Goal: Task Accomplishment & Management: Use online tool/utility

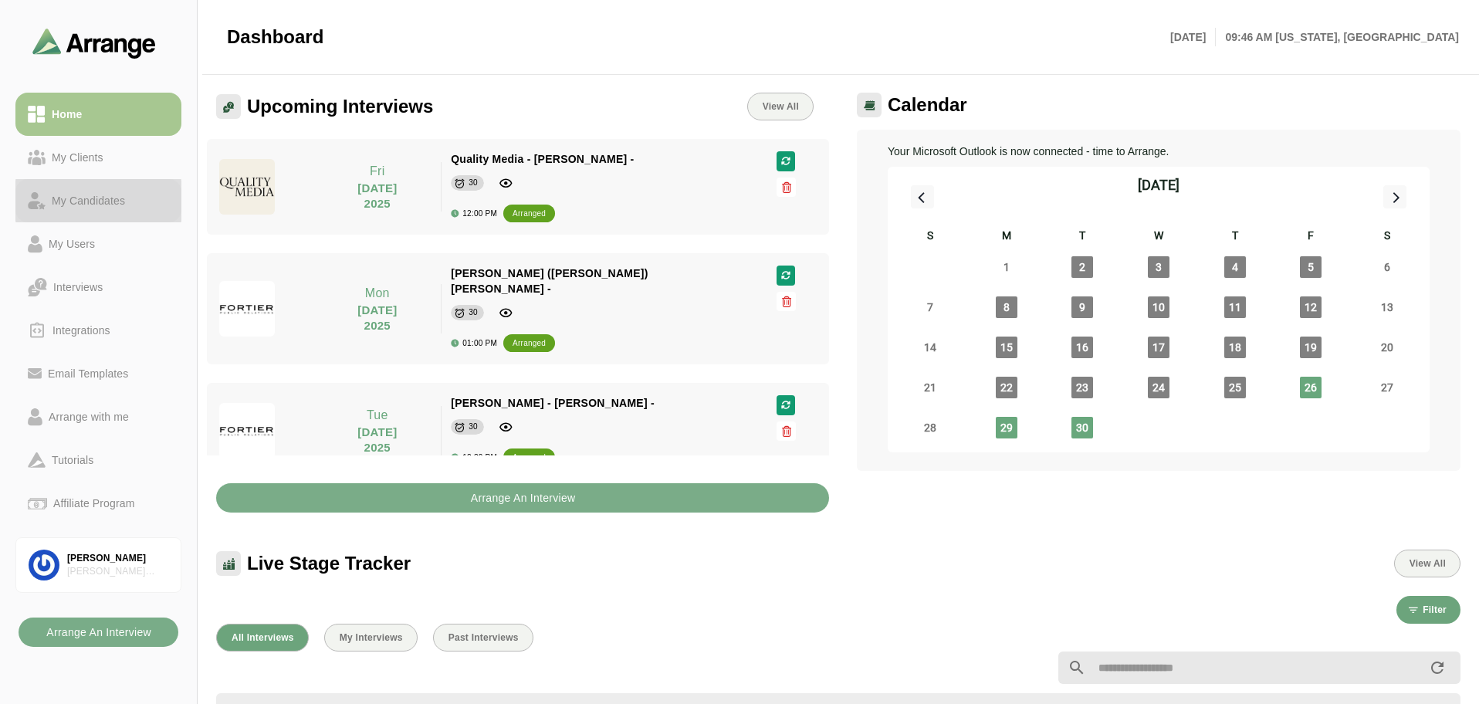
click at [81, 201] on div "My Candidates" at bounding box center [89, 200] width 86 height 19
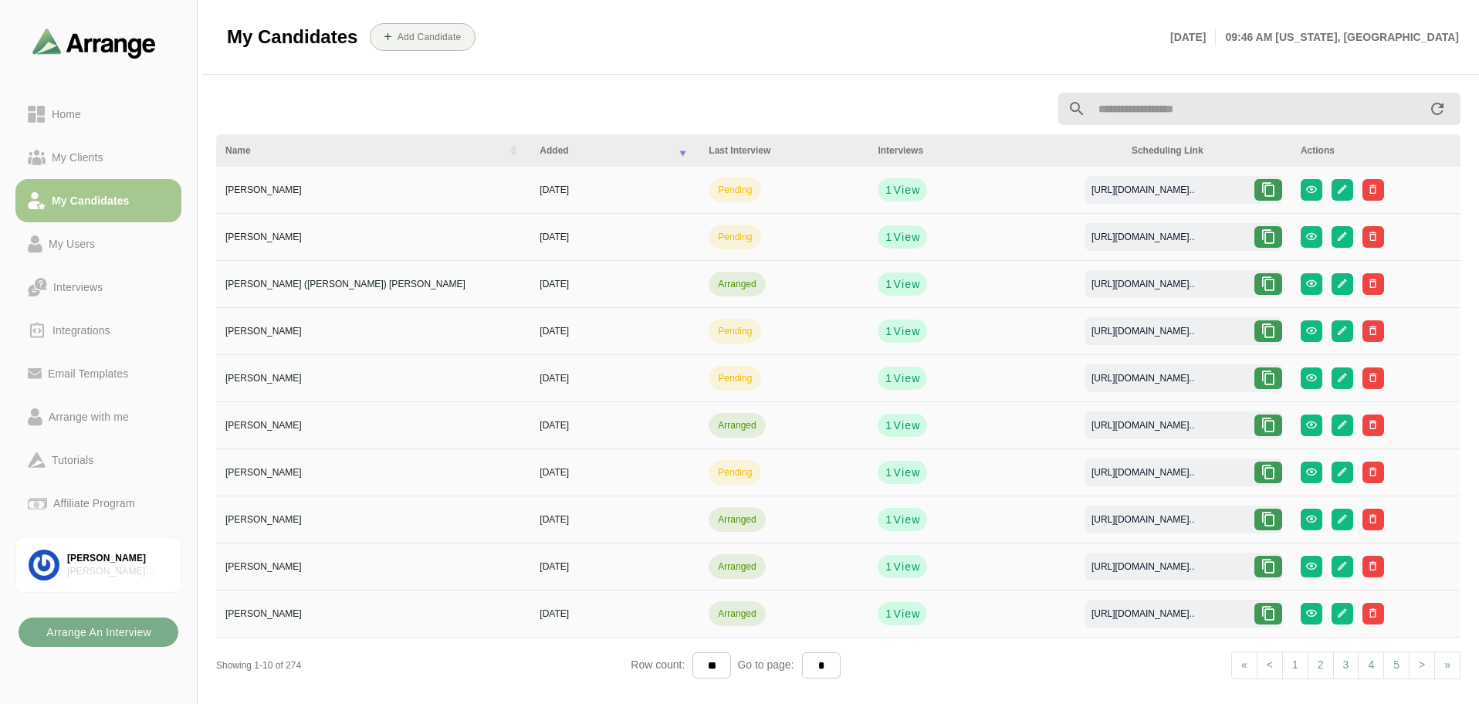
click at [1116, 105] on input "text" at bounding box center [1257, 109] width 342 height 32
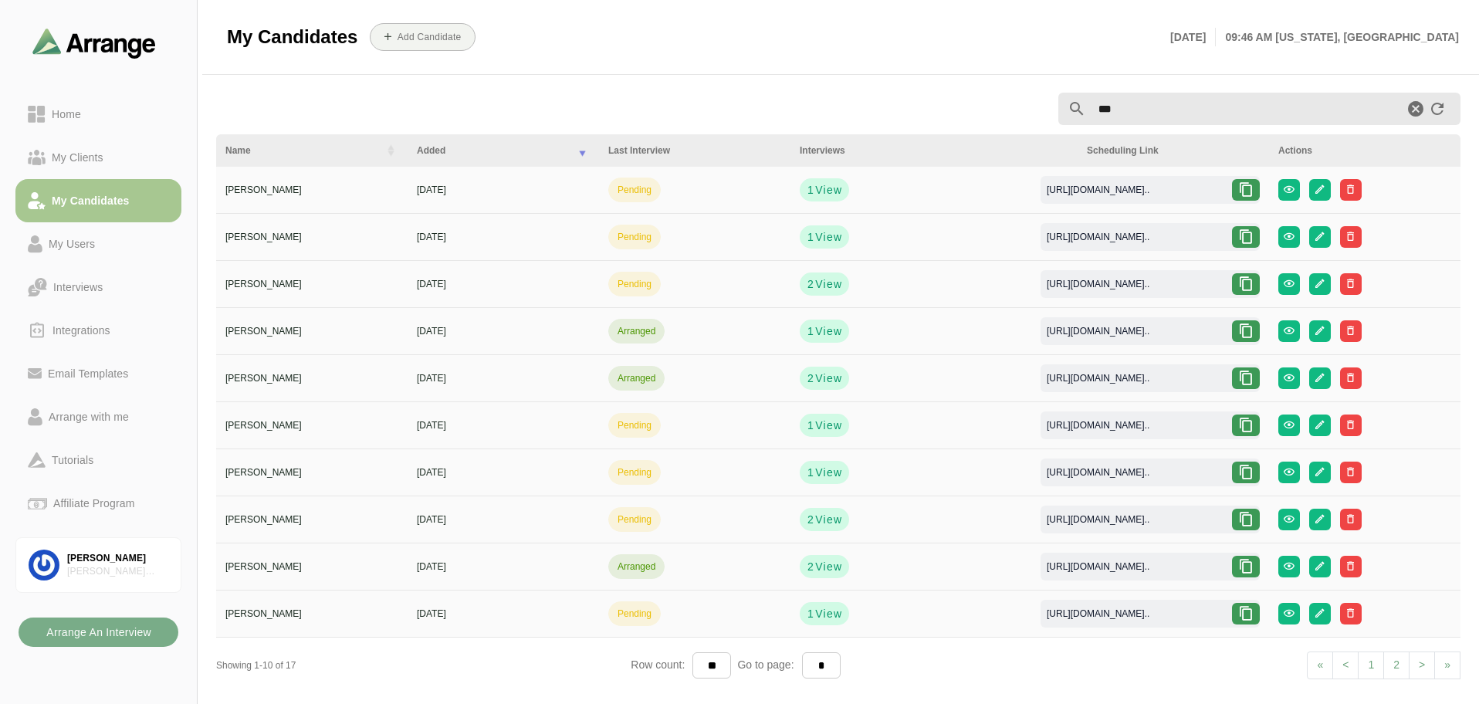
type input "***"
click at [1250, 285] on icon at bounding box center [1245, 283] width 15 height 15
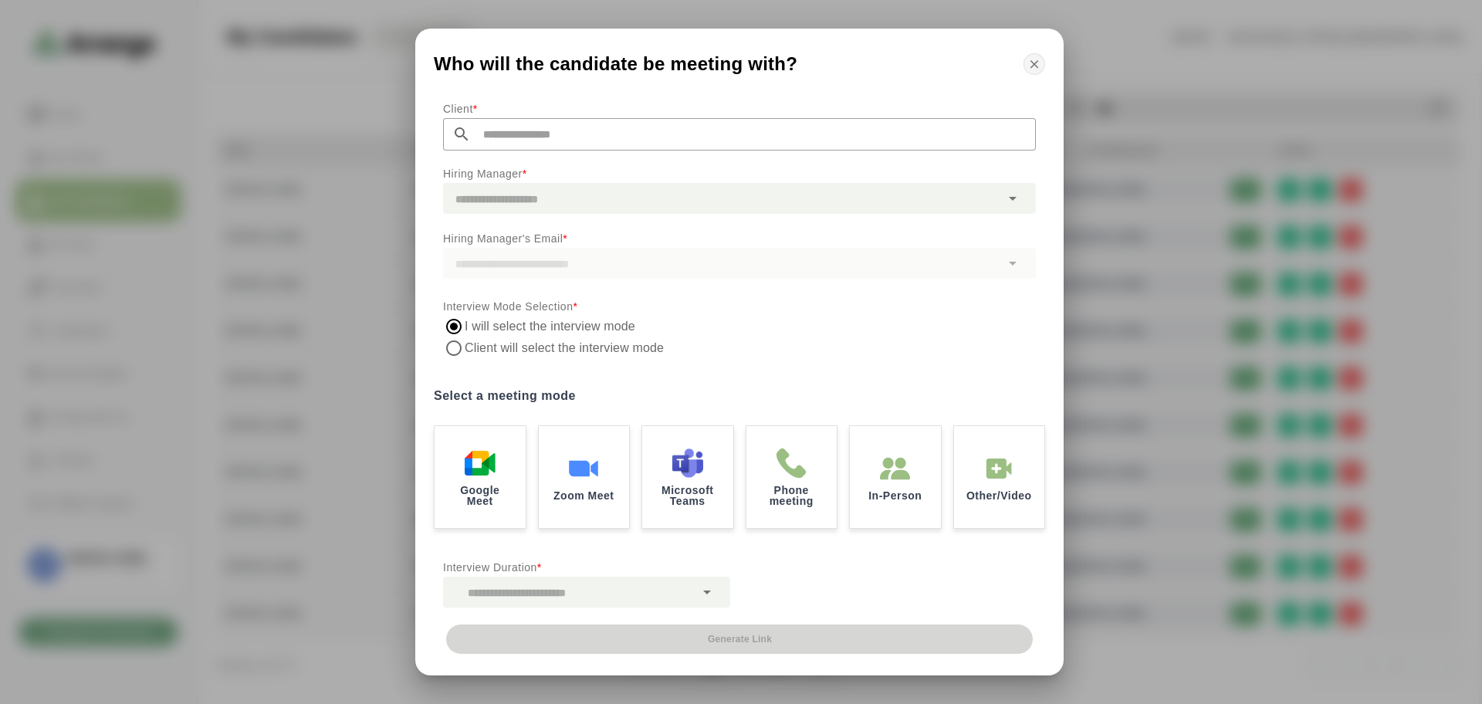
click at [1028, 64] on icon "button" at bounding box center [1034, 64] width 14 height 14
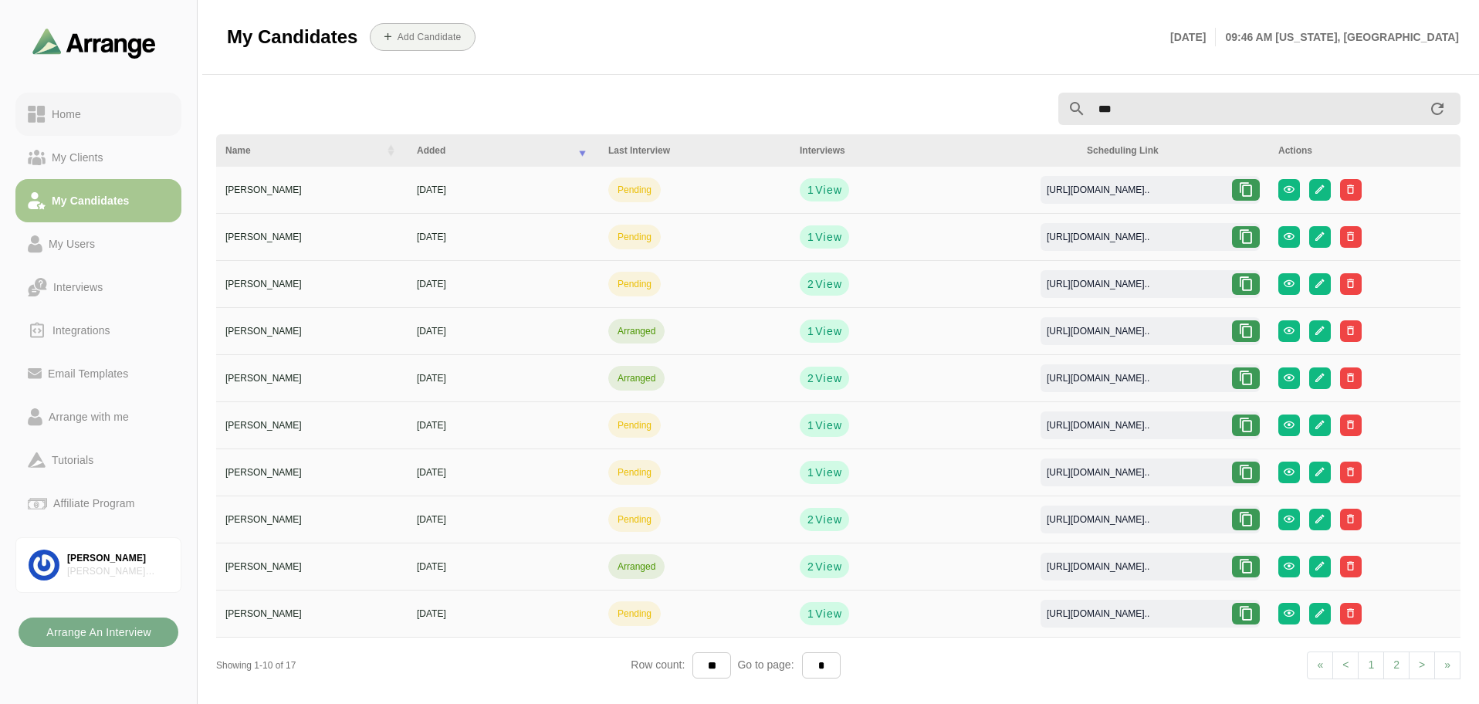
click at [87, 120] on div "Home" at bounding box center [98, 114] width 141 height 19
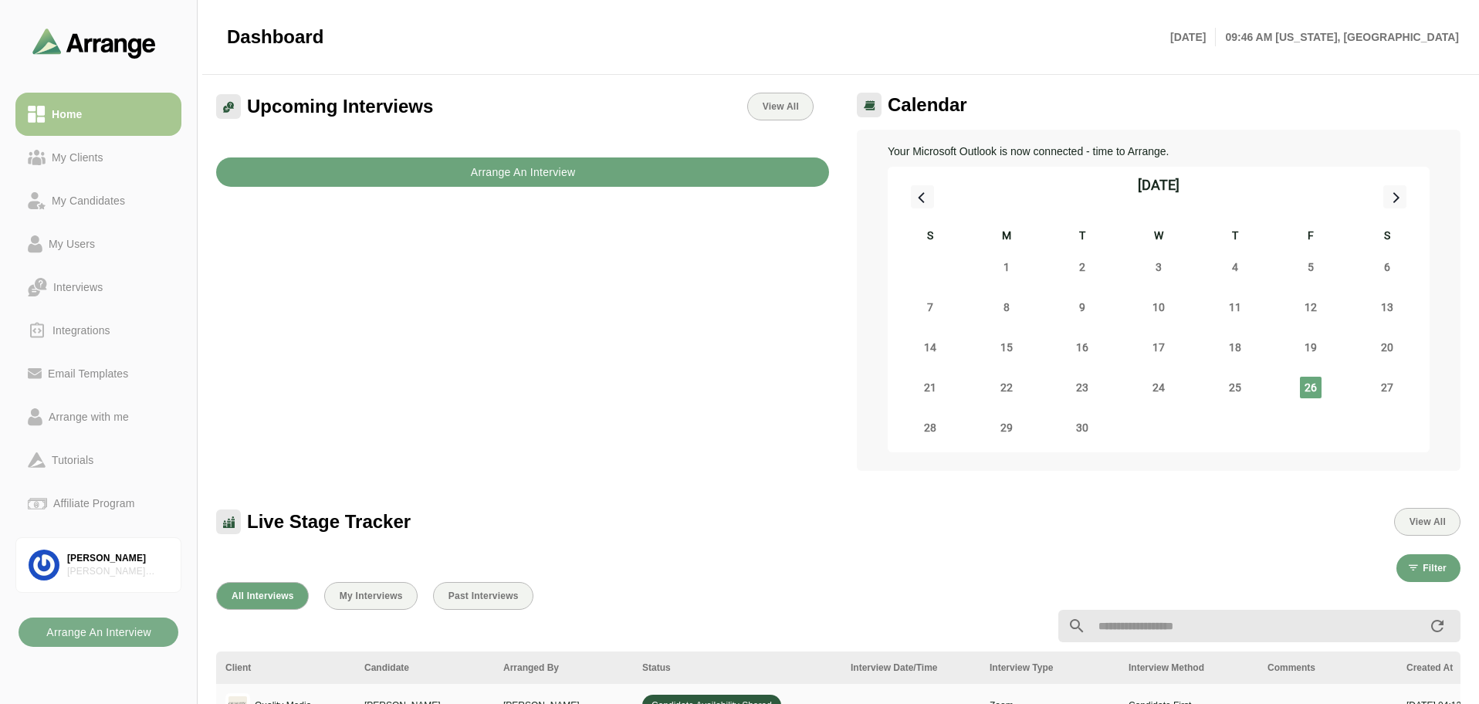
click at [372, 176] on button "Arrange An Interview" at bounding box center [522, 171] width 613 height 29
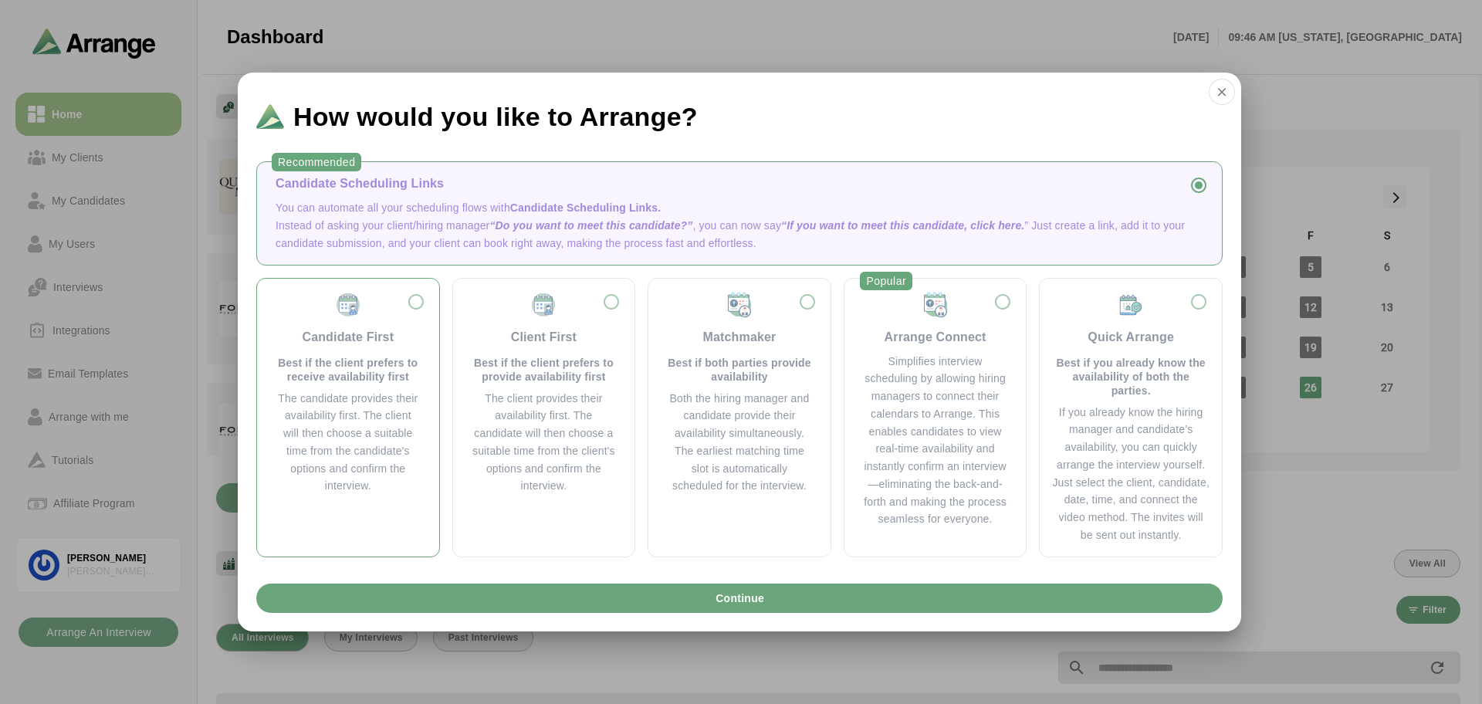
click at [355, 407] on div "The candidate provides their availability first. The client will then choose a …" at bounding box center [348, 443] width 145 height 106
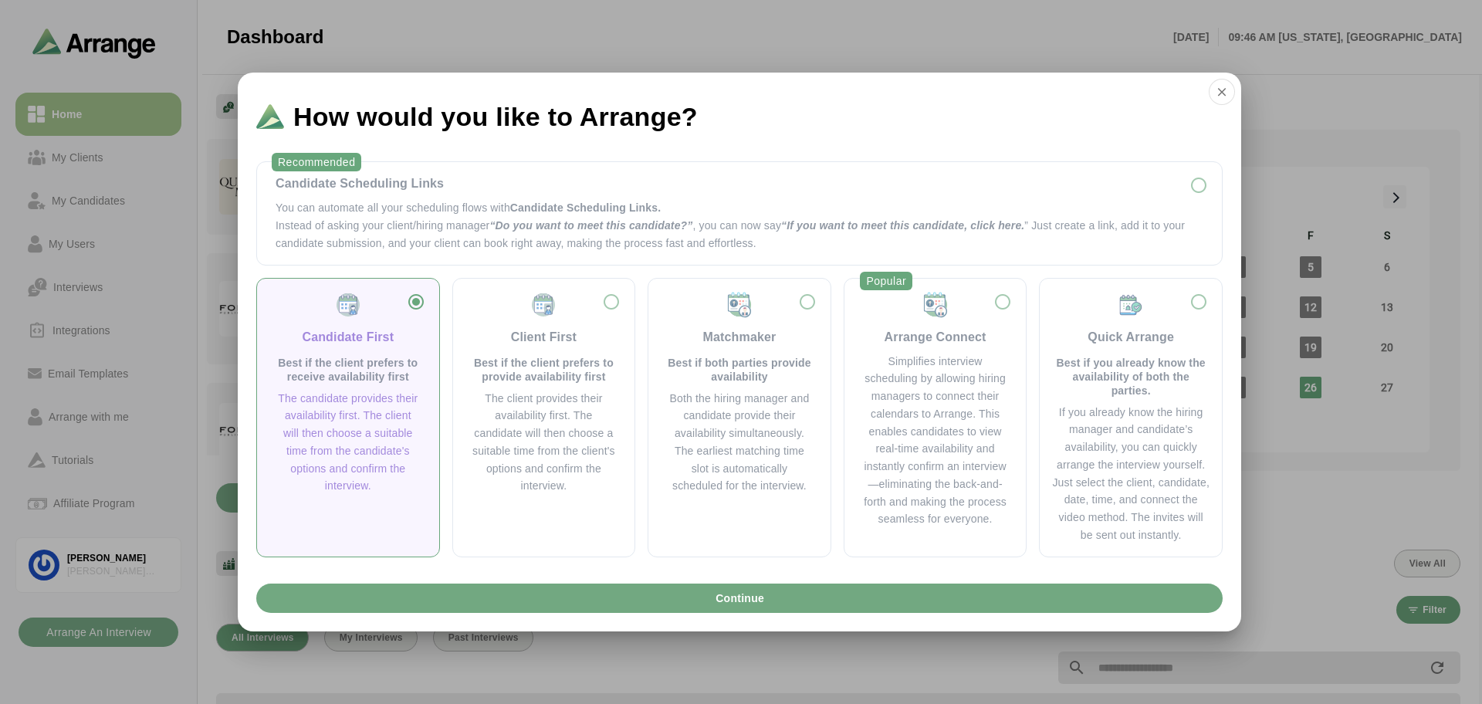
click at [654, 605] on button "Continue" at bounding box center [739, 597] width 966 height 29
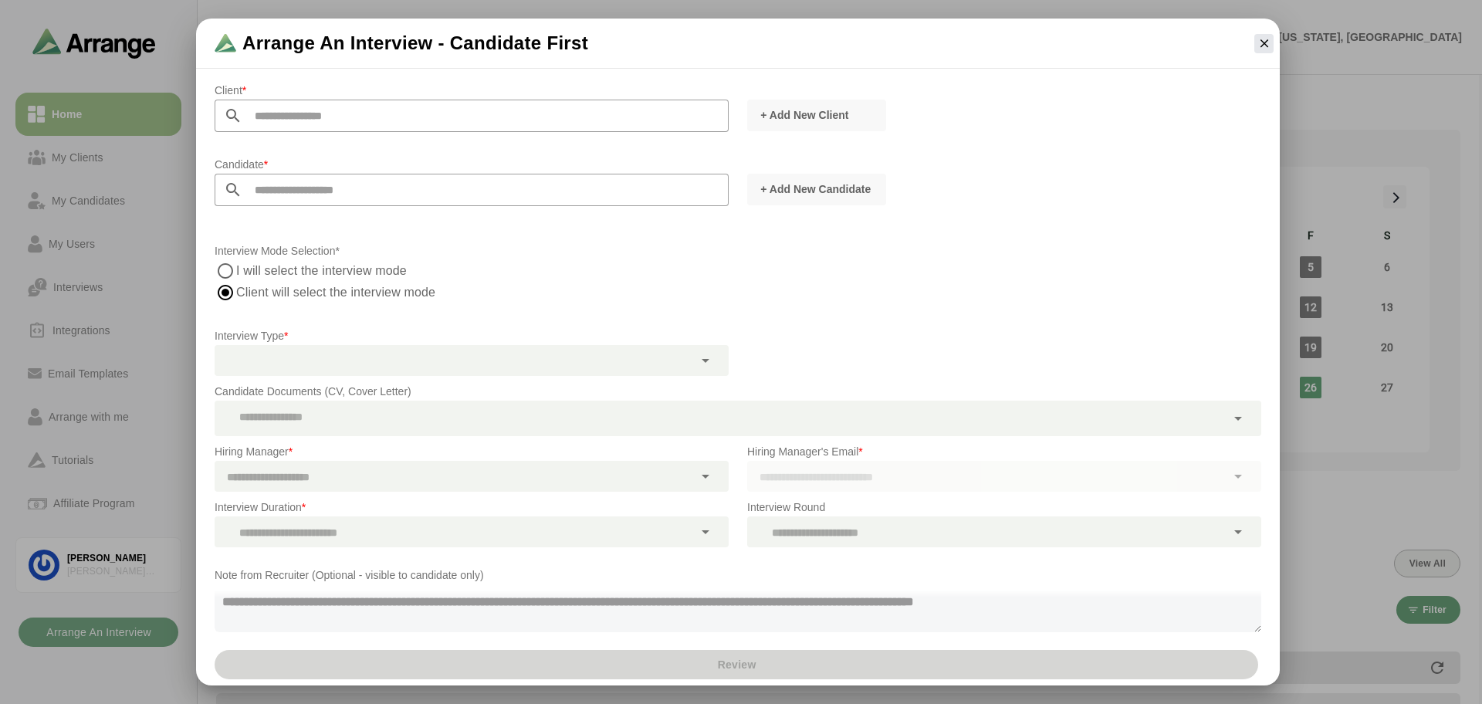
click at [374, 110] on input "text" at bounding box center [485, 116] width 486 height 32
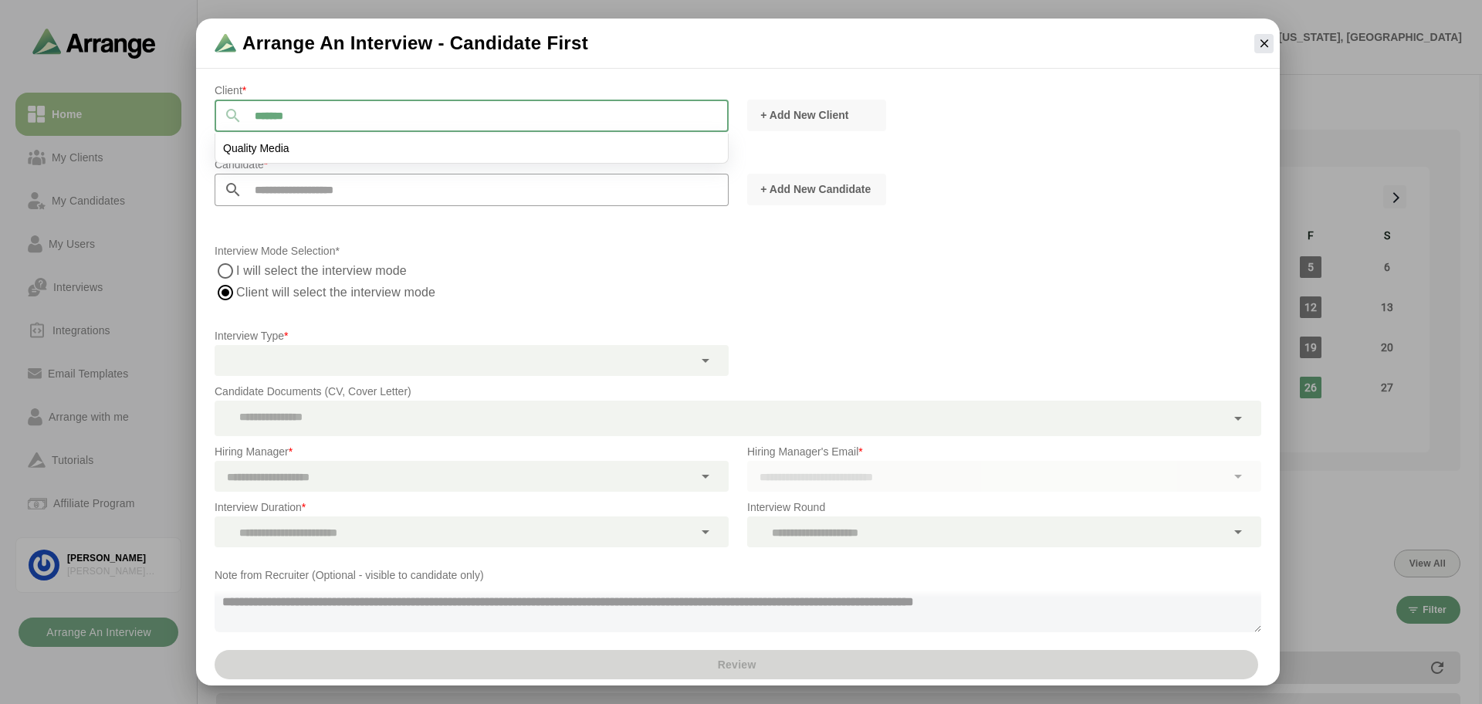
click at [291, 152] on li "Quality Media" at bounding box center [471, 148] width 512 height 29
type input "**********"
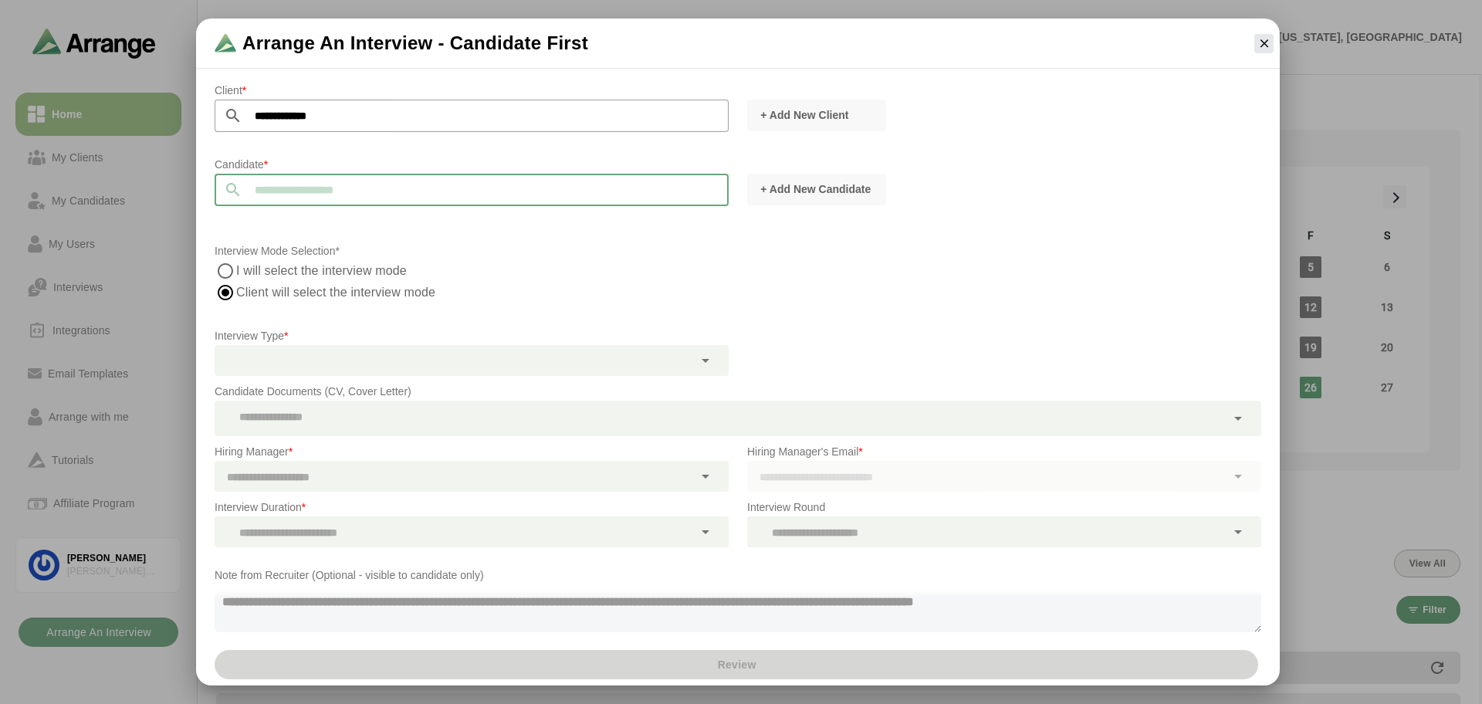
click at [327, 191] on input "text" at bounding box center [485, 190] width 486 height 32
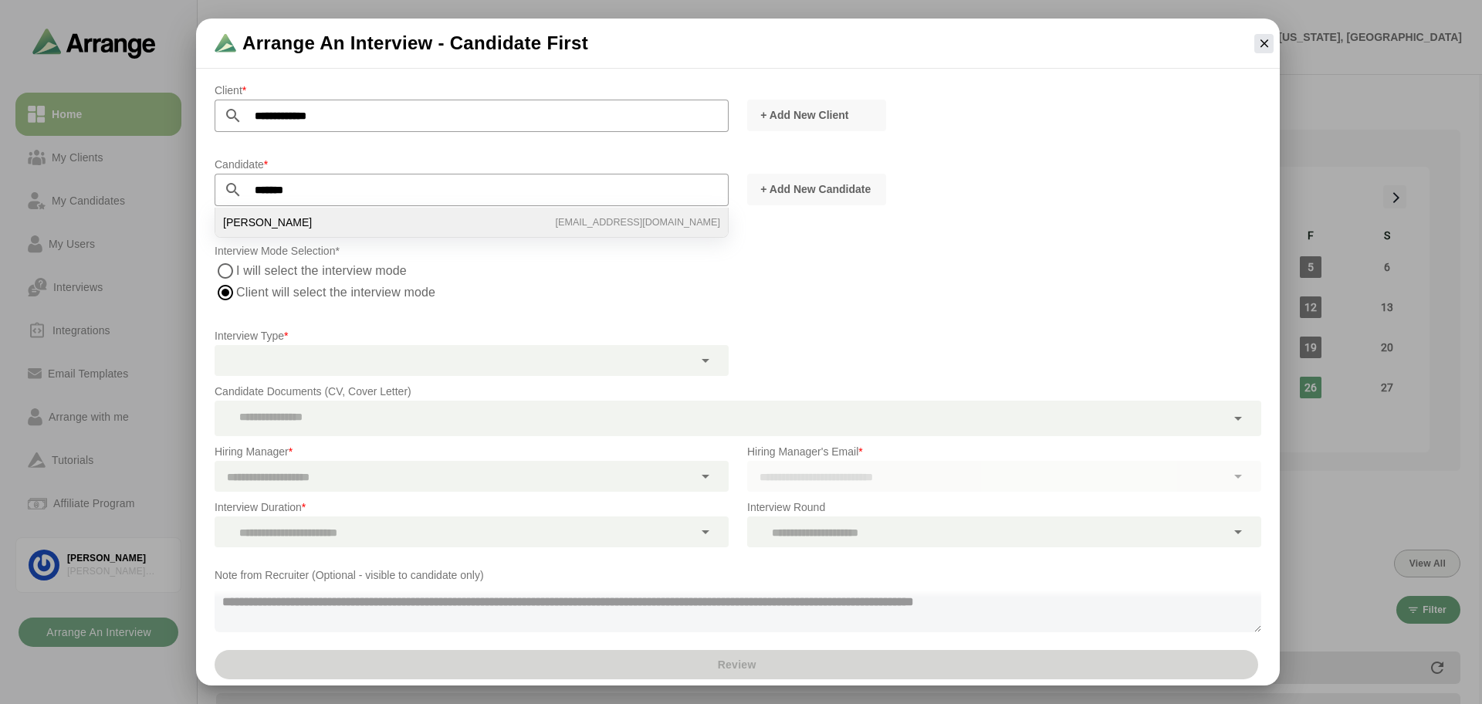
click at [301, 232] on li "[PERSON_NAME] [EMAIL_ADDRESS][DOMAIN_NAME]" at bounding box center [471, 222] width 512 height 29
type input "**********"
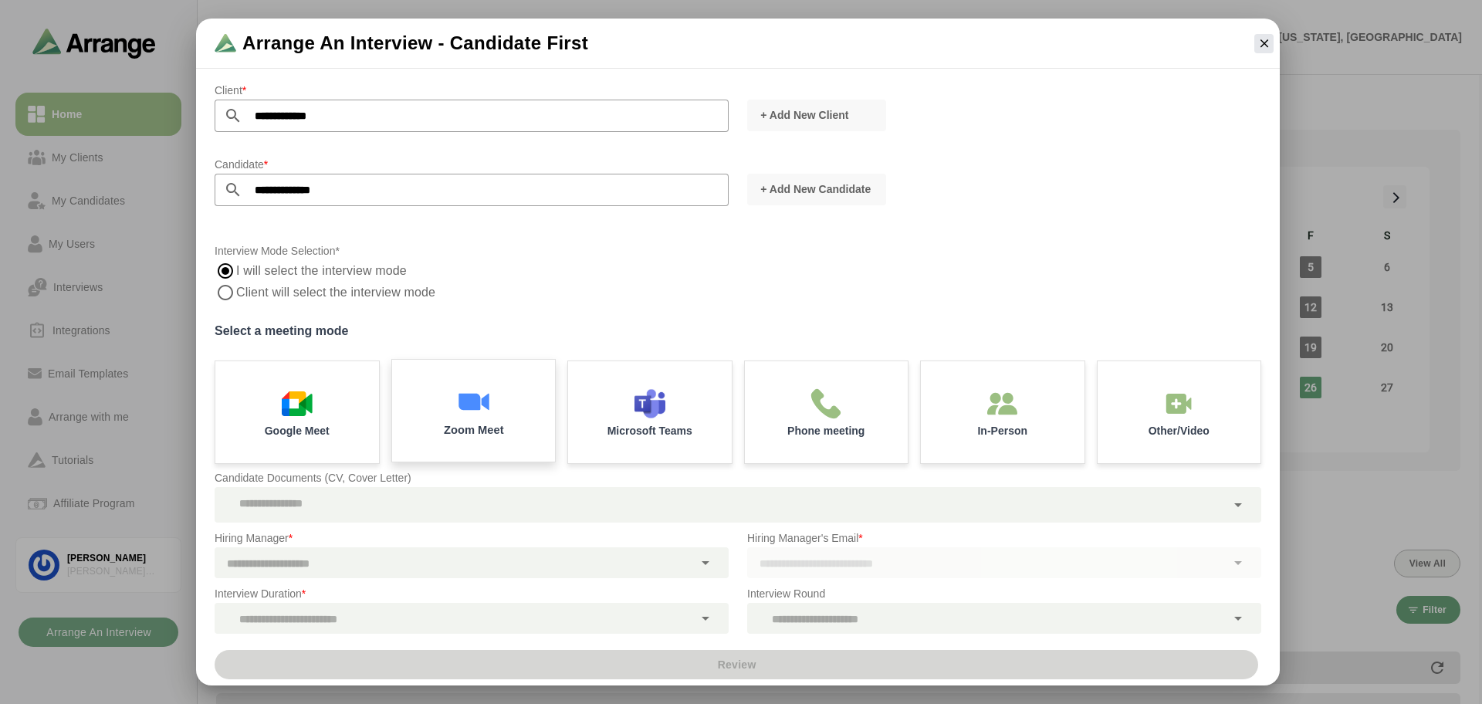
click at [434, 399] on div "Zoom Meet" at bounding box center [472, 410] width 171 height 107
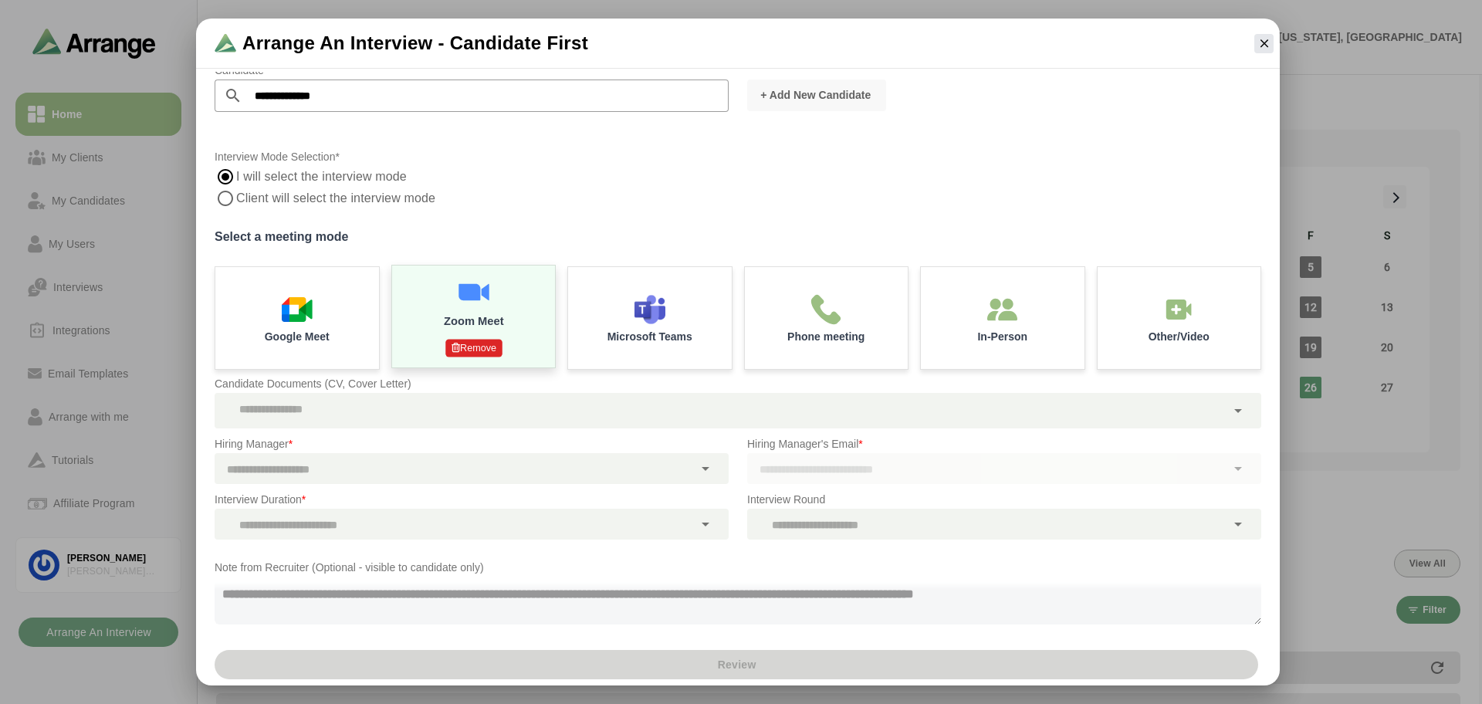
scroll to position [96, 0]
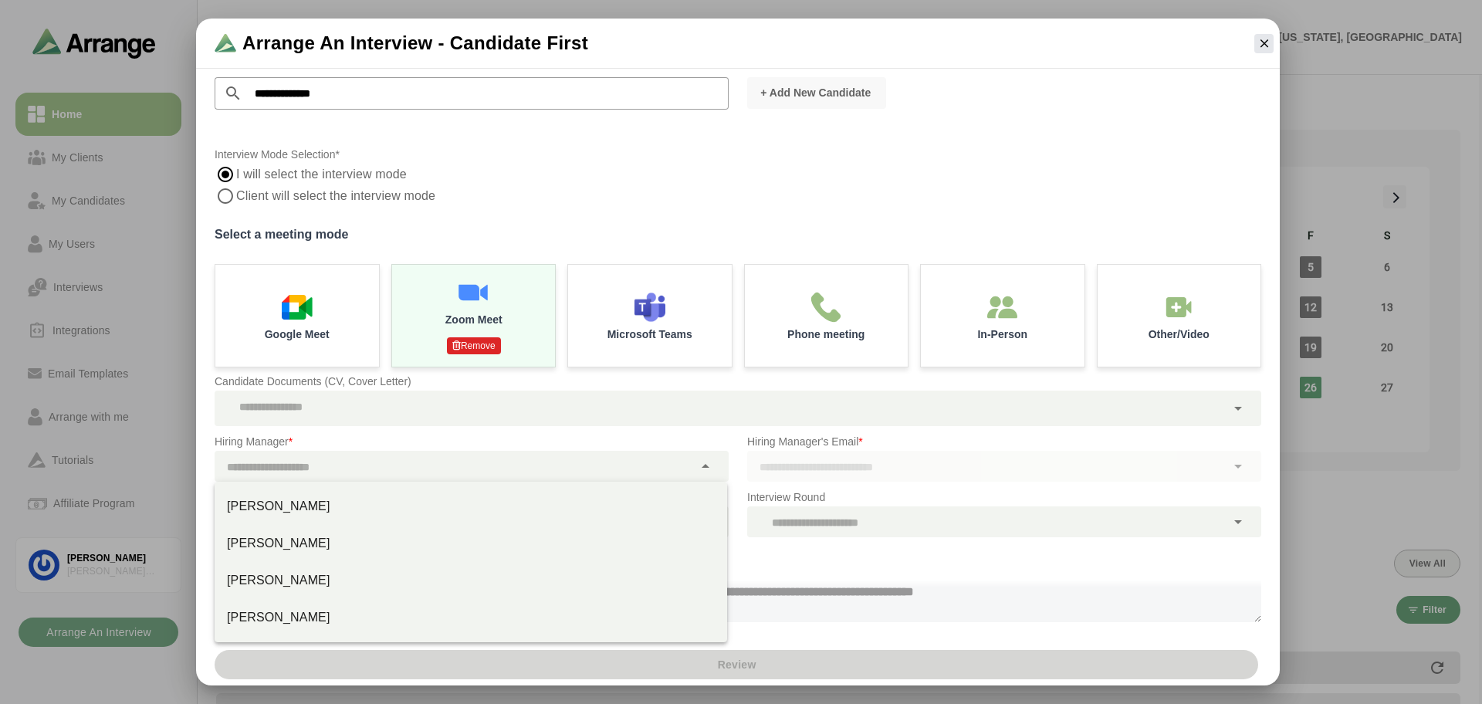
click at [424, 465] on div at bounding box center [454, 466] width 479 height 31
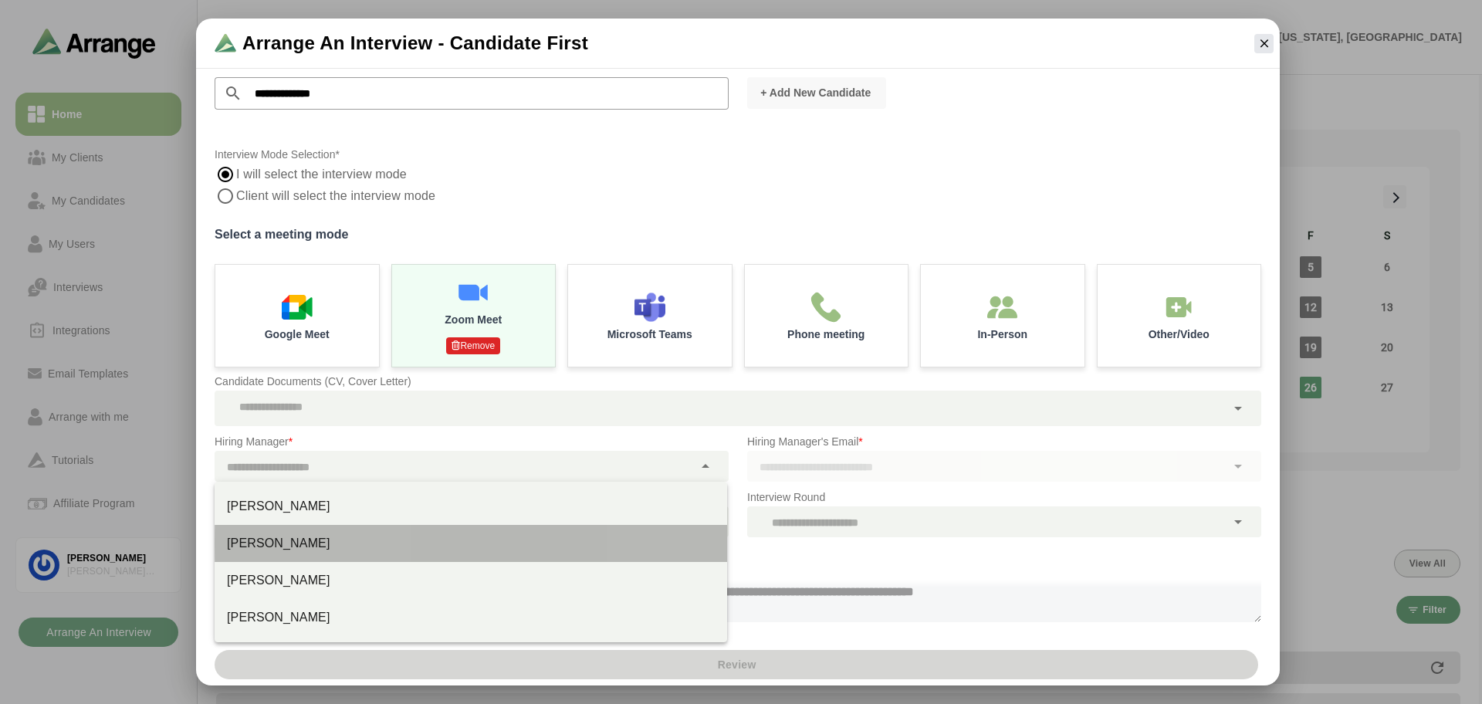
click at [378, 534] on div "[PERSON_NAME]" at bounding box center [471, 543] width 488 height 19
type input "********"
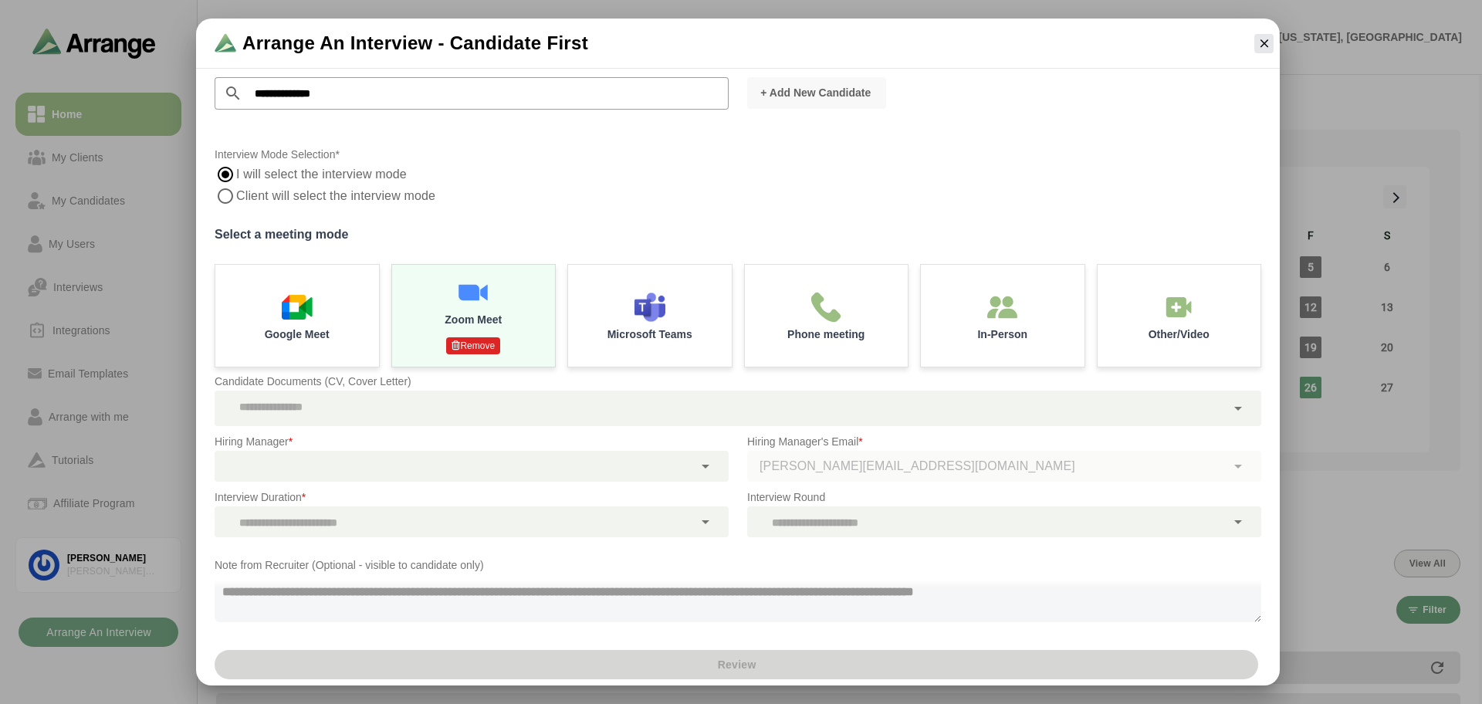
click at [479, 519] on div at bounding box center [454, 521] width 479 height 31
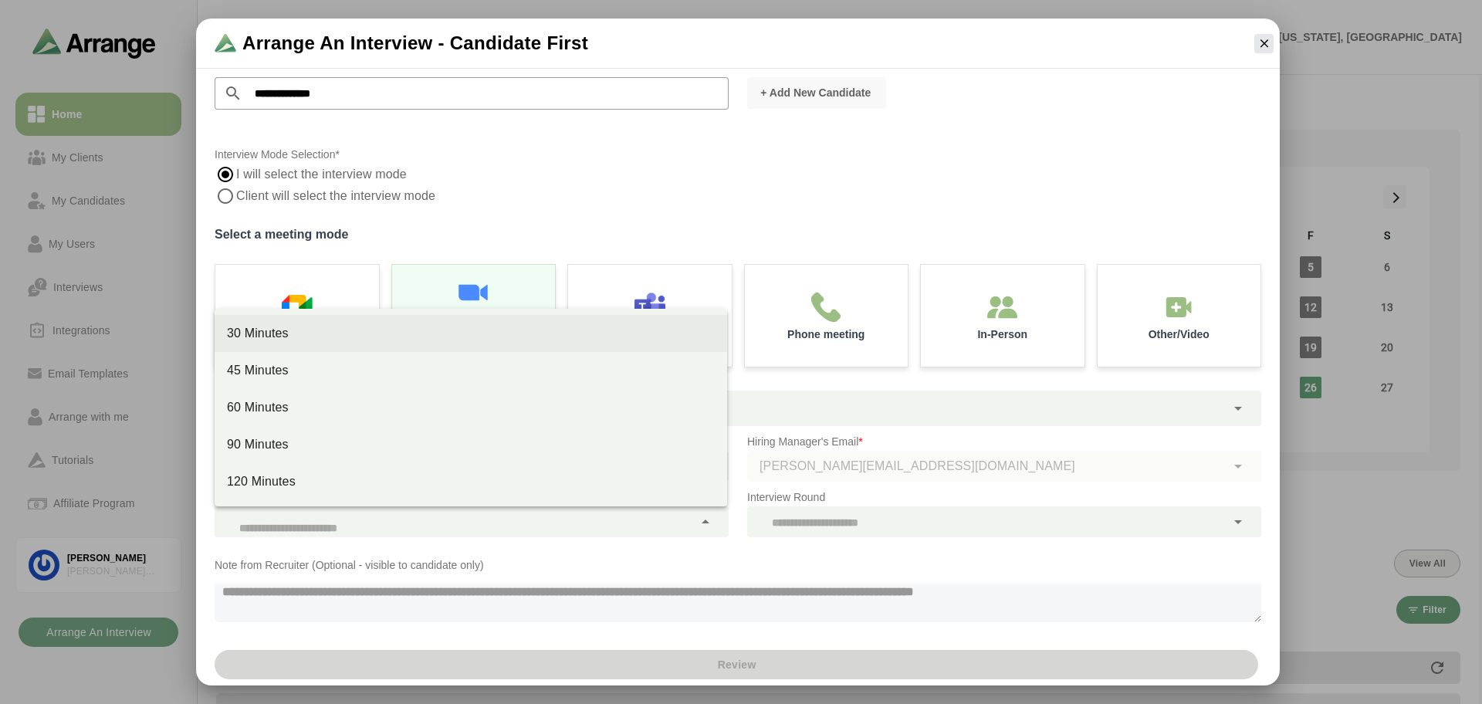
click at [441, 330] on div "30 Minutes" at bounding box center [471, 333] width 488 height 19
type input "**"
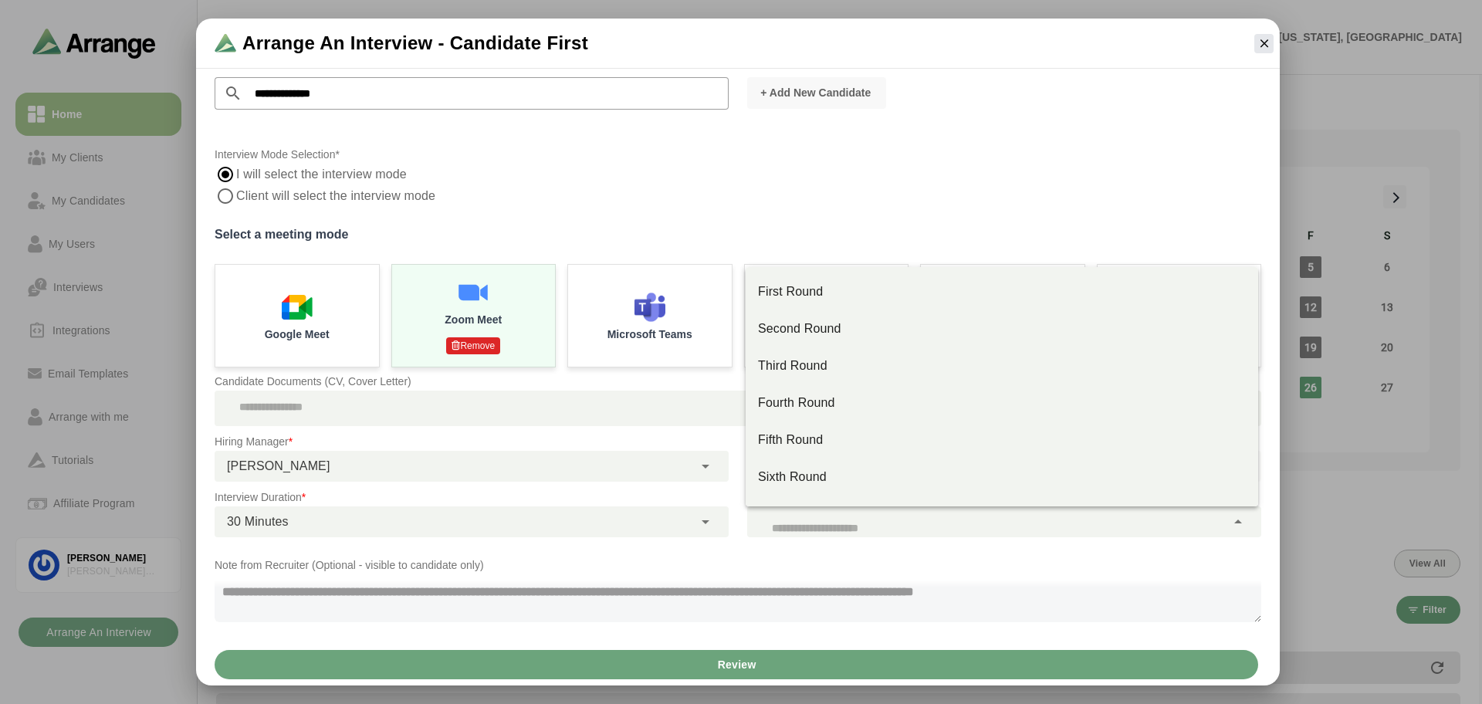
click at [824, 522] on div at bounding box center [986, 521] width 479 height 31
click at [832, 340] on div "Second Round" at bounding box center [1002, 328] width 512 height 37
type input "**"
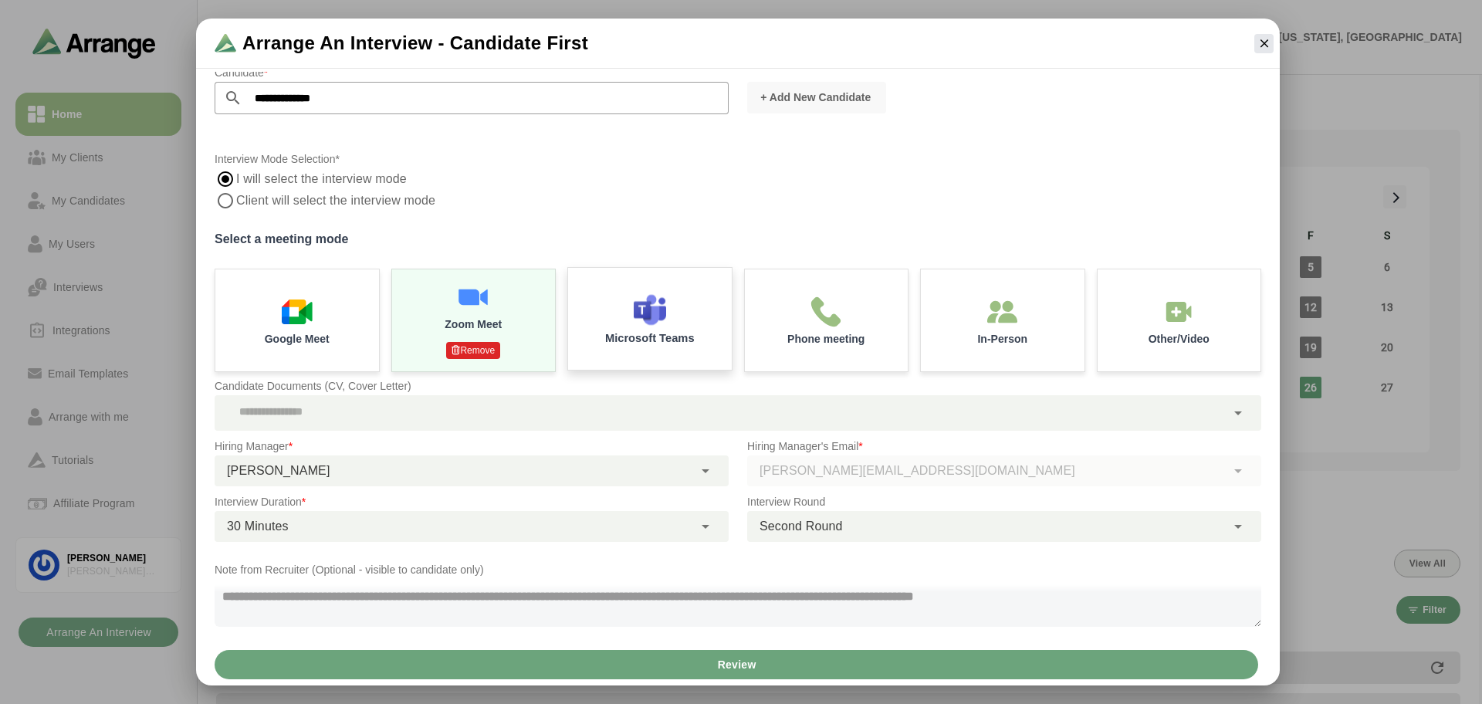
scroll to position [101, 0]
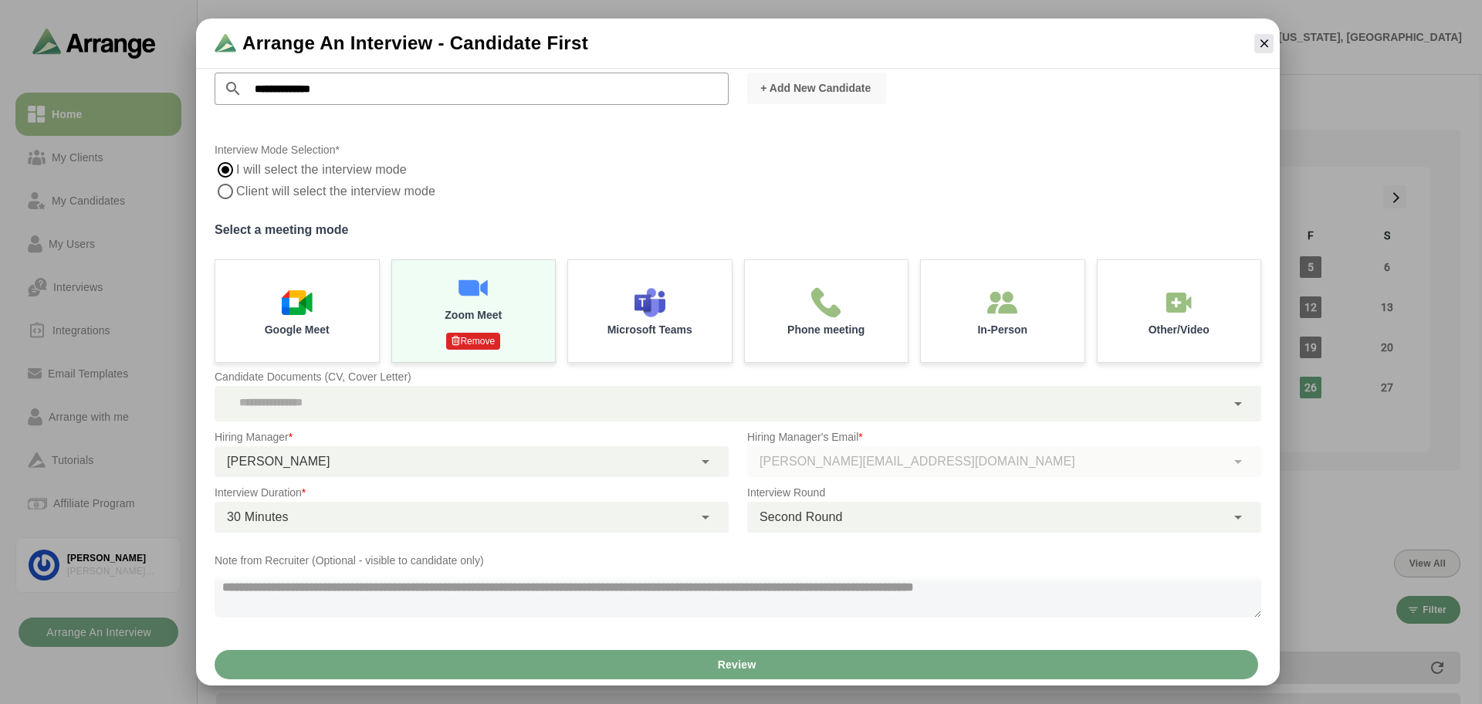
click at [678, 658] on button "Review" at bounding box center [736, 664] width 1043 height 29
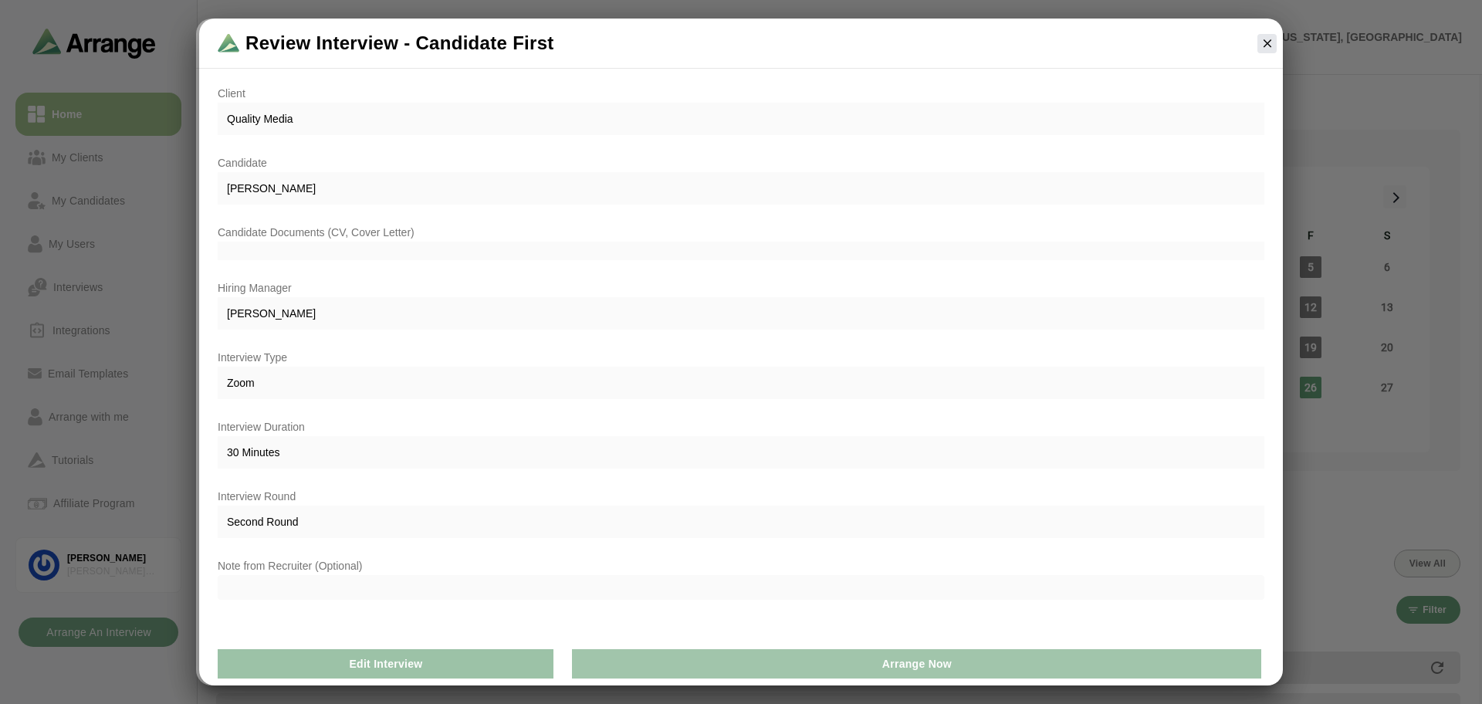
click at [678, 658] on button "Arrange Now" at bounding box center [916, 663] width 689 height 29
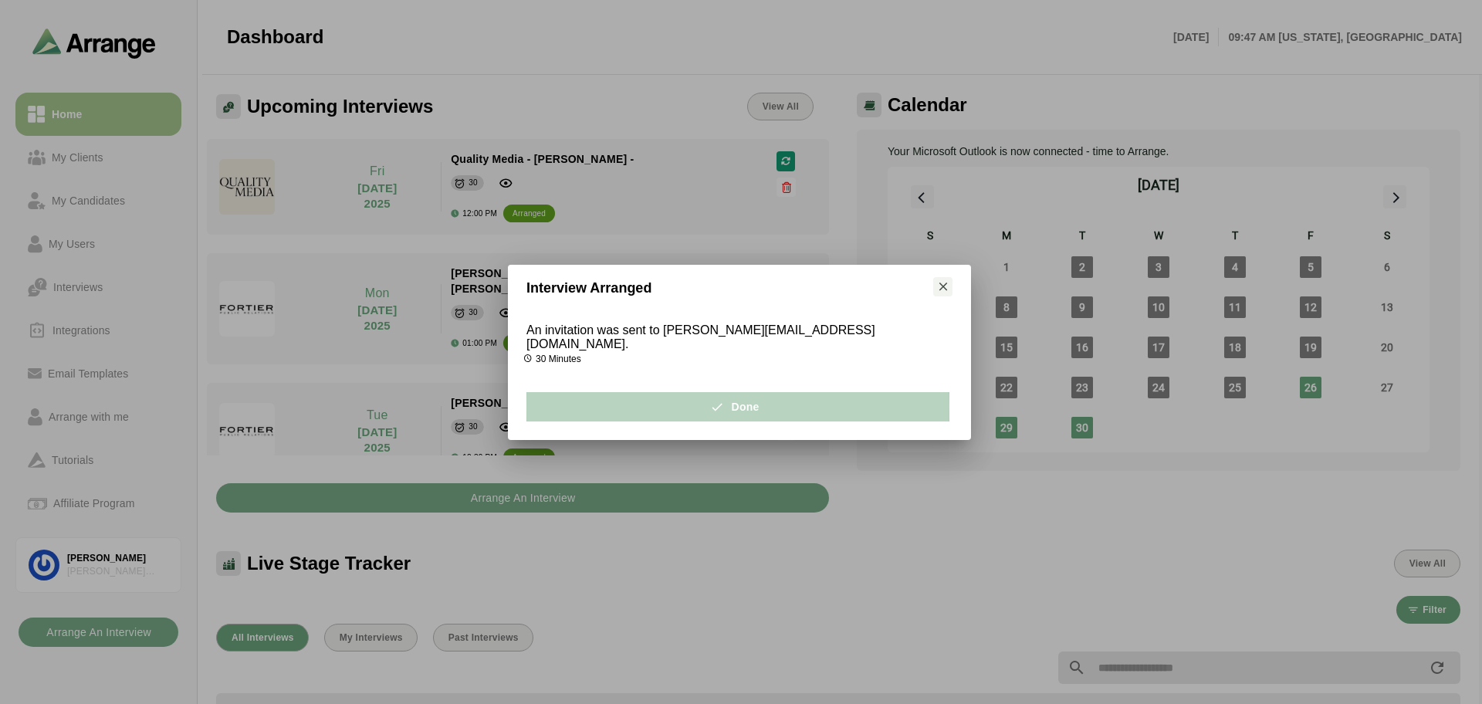
click at [764, 404] on button "Done" at bounding box center [737, 406] width 423 height 29
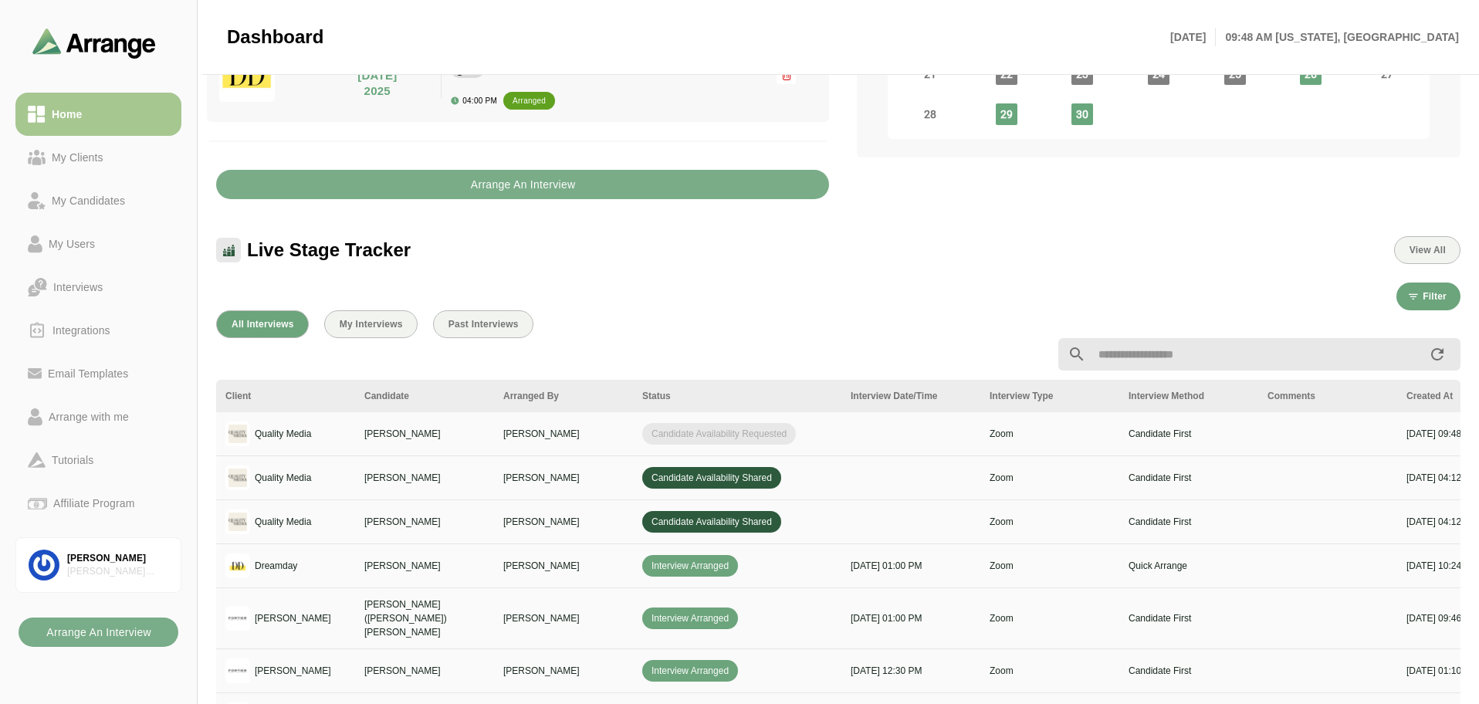
scroll to position [386, 0]
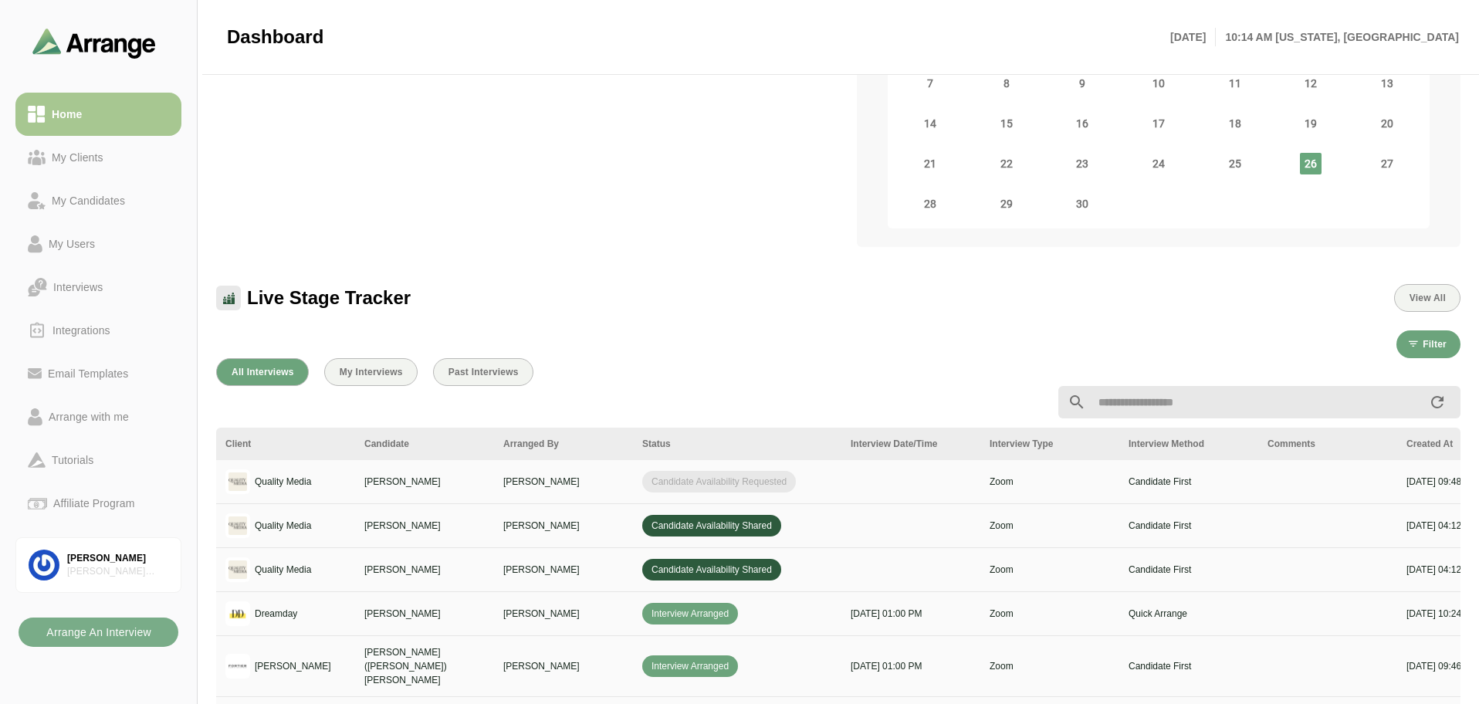
scroll to position [193, 0]
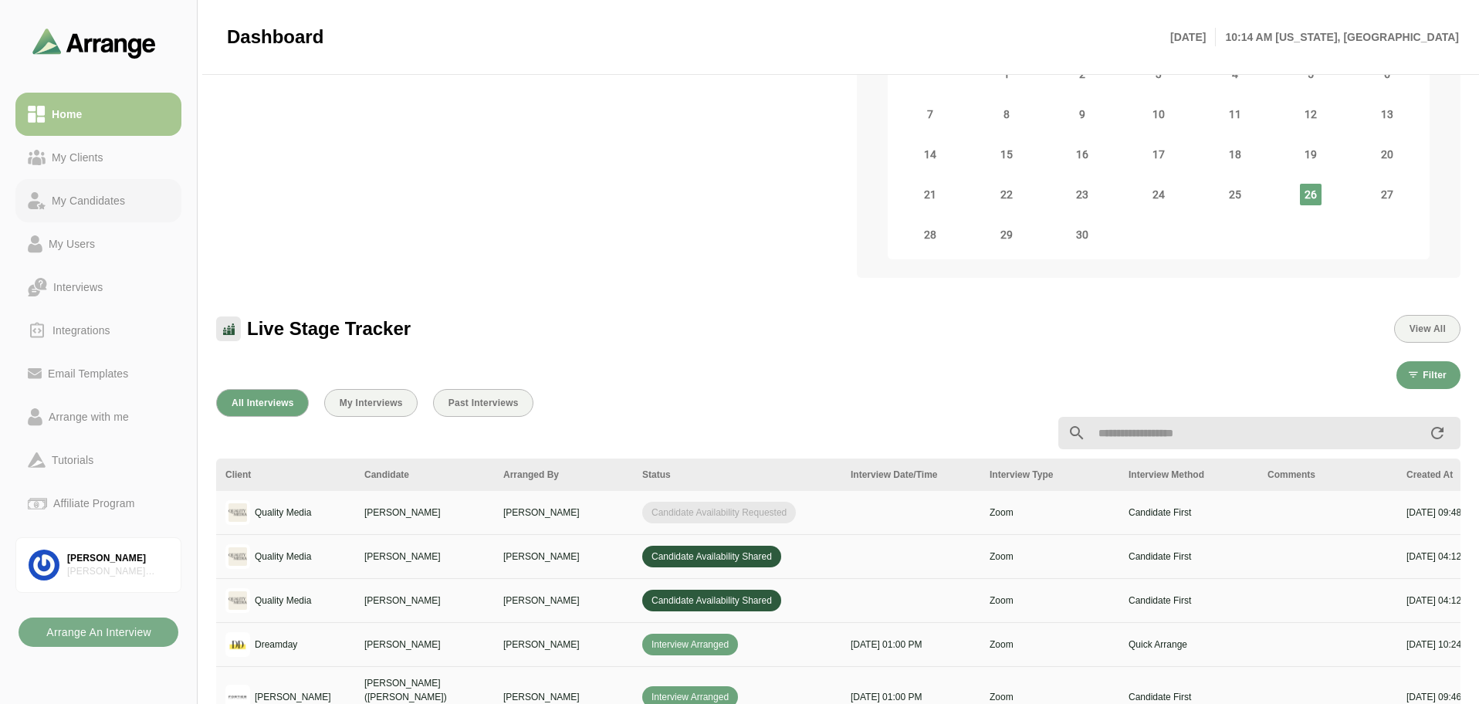
click at [107, 201] on div "My Candidates" at bounding box center [89, 200] width 86 height 19
